Goal: Information Seeking & Learning: Learn about a topic

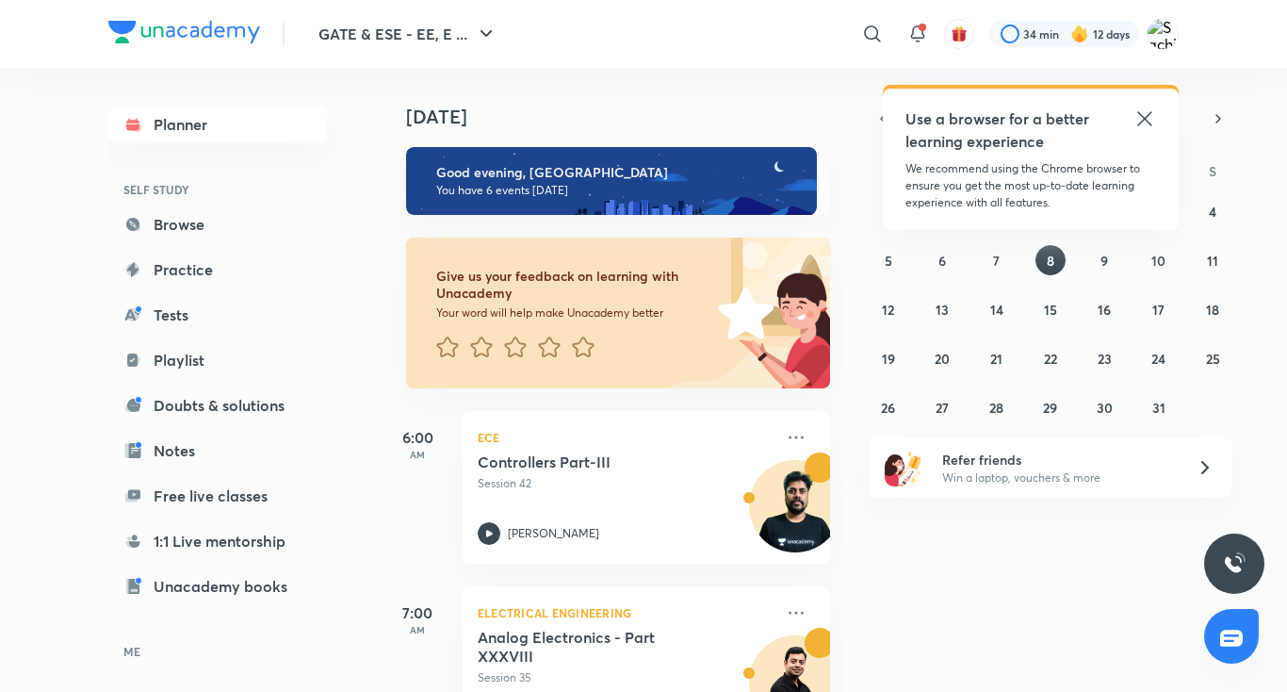
click at [1146, 122] on icon at bounding box center [1145, 118] width 23 height 23
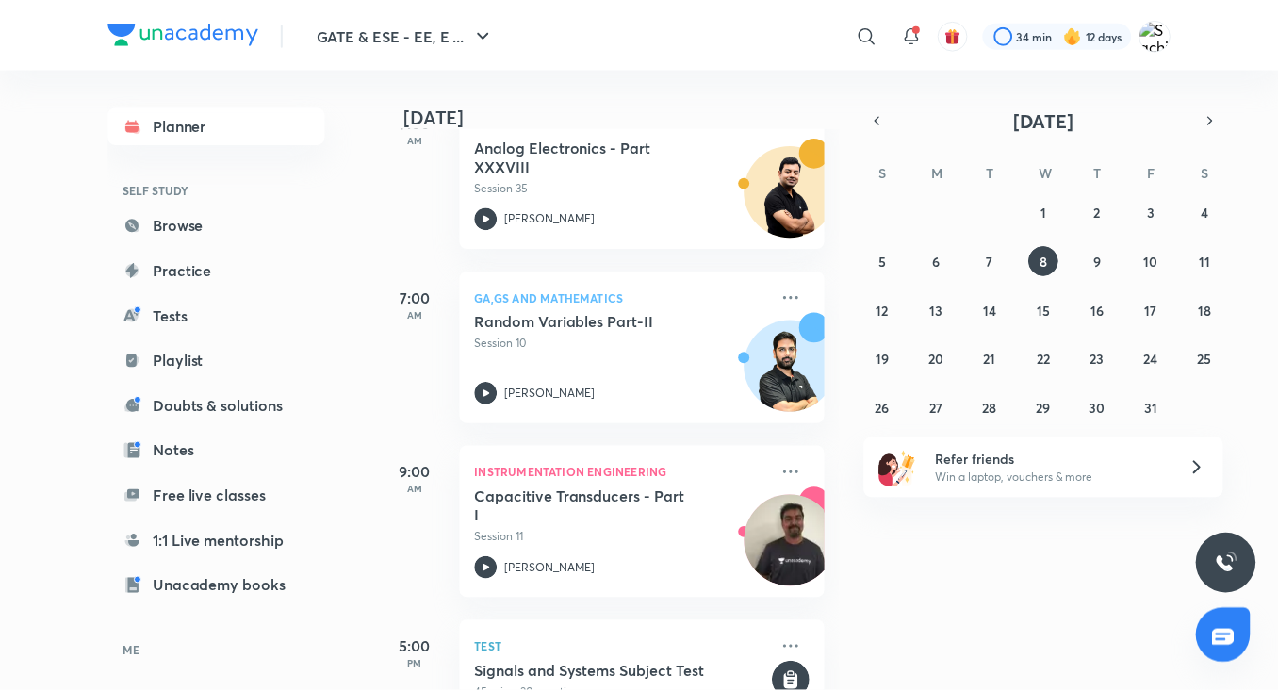
scroll to position [565, 0]
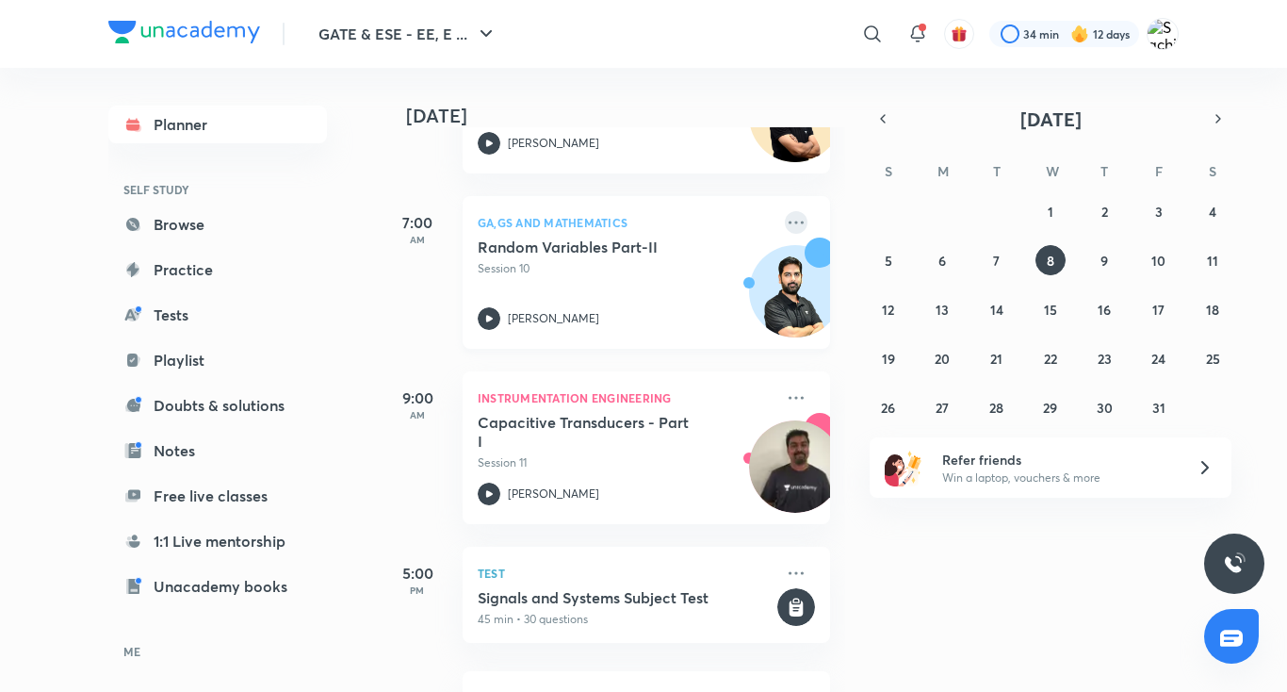
click at [785, 220] on icon at bounding box center [796, 222] width 23 height 23
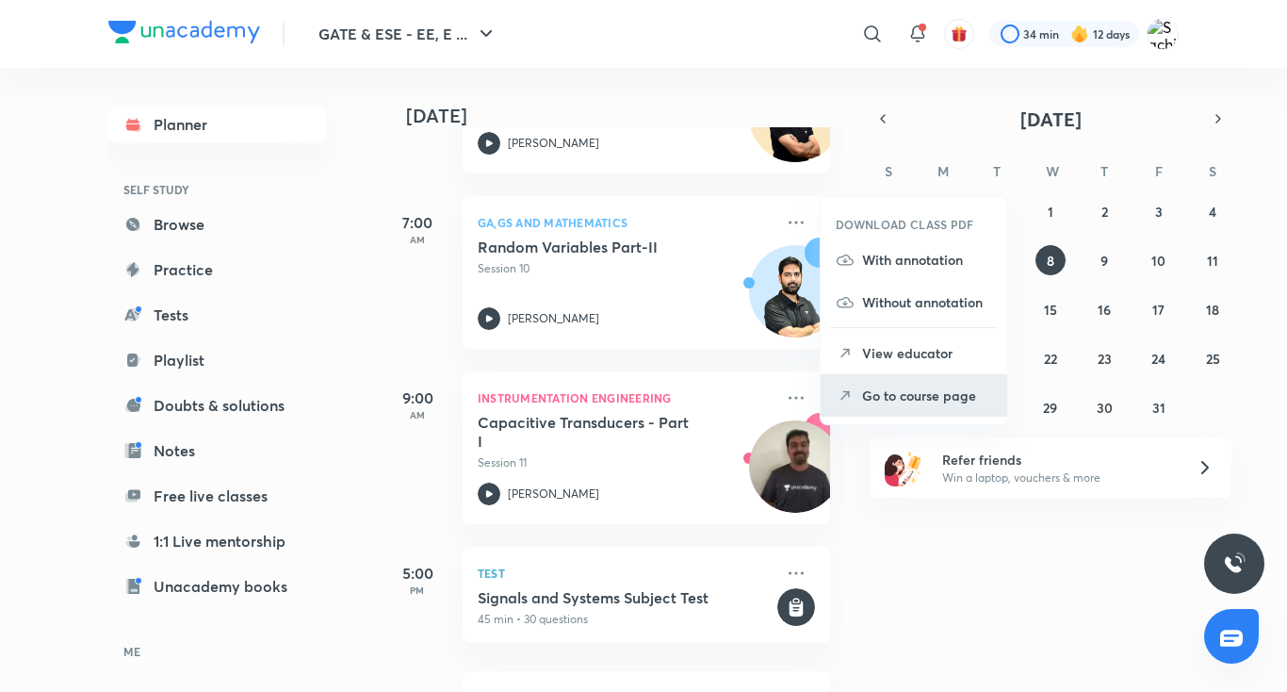
click at [863, 400] on p "Go to course page" at bounding box center [927, 395] width 130 height 20
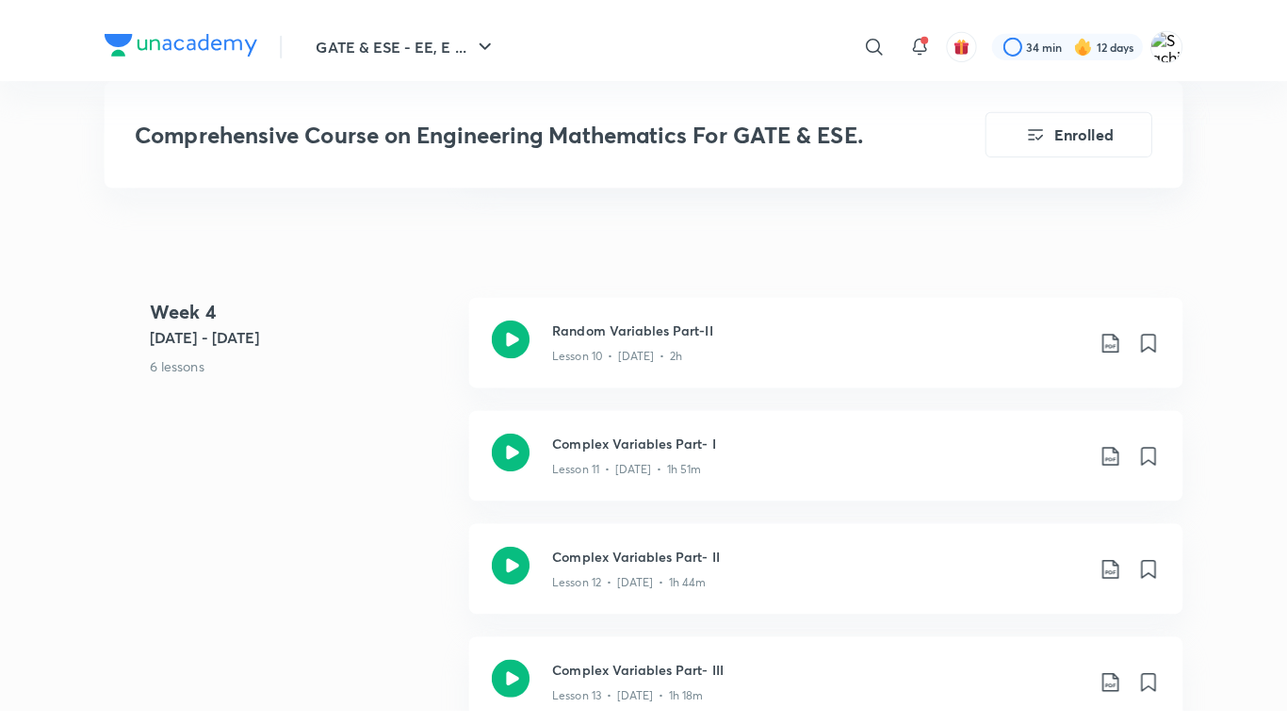
scroll to position [1979, 0]
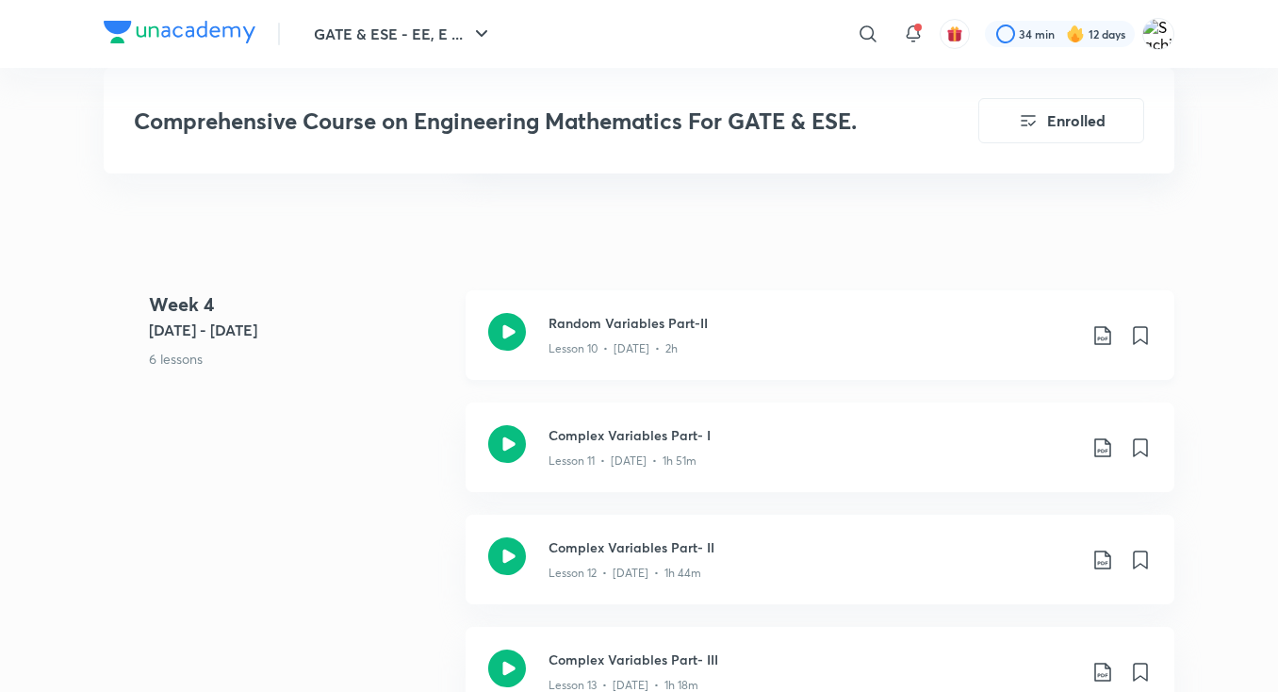
click at [501, 326] on icon at bounding box center [507, 332] width 38 height 38
